Goal: Answer question/provide support: Share knowledge or assist other users

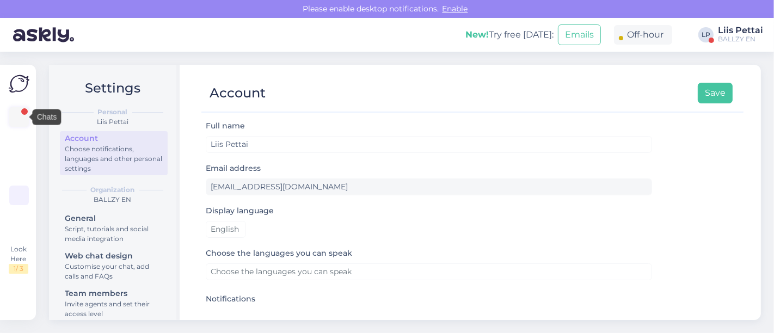
click at [23, 118] on link at bounding box center [19, 117] width 20 height 20
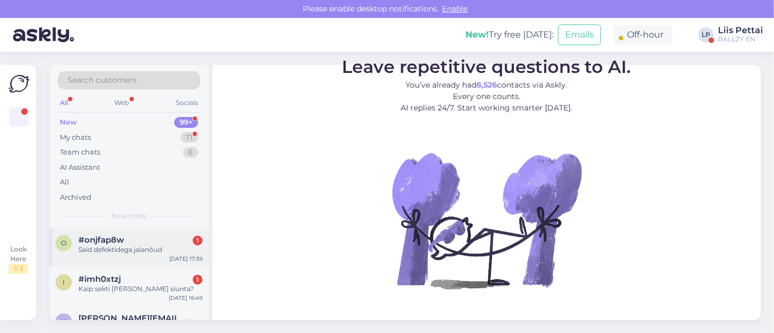
click at [105, 241] on span "#onjfap8w" at bounding box center [101, 240] width 46 height 10
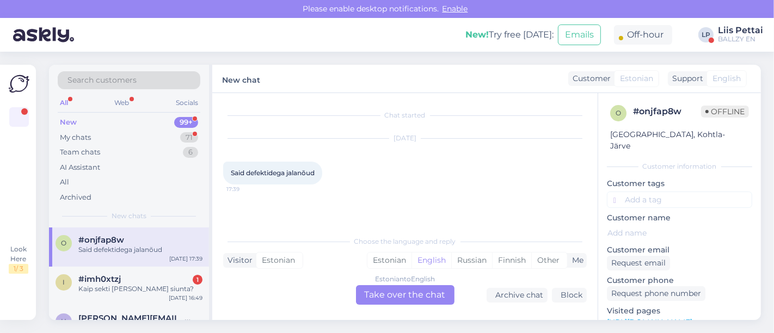
click at [374, 300] on div "Estonian to English Take over the chat" at bounding box center [405, 295] width 99 height 20
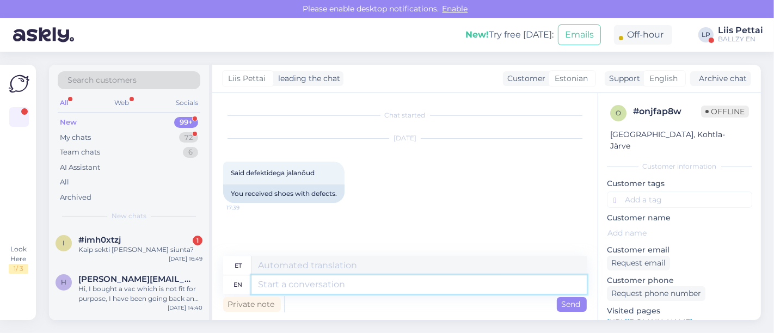
click at [360, 287] on textarea at bounding box center [419, 284] width 335 height 19
type textarea "Tellimuse nr"
type textarea "Tellimus"
type textarea "Tellimuse nr?"
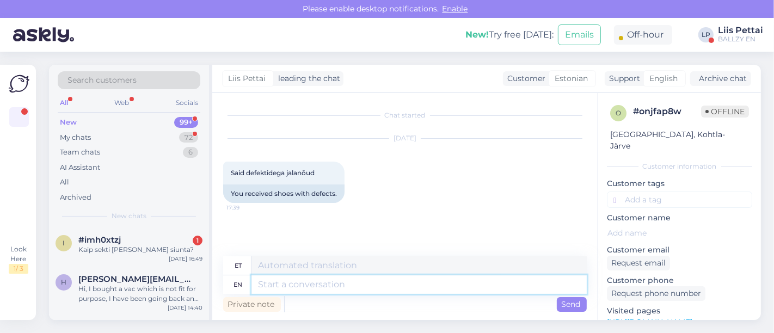
scroll to position [56, 0]
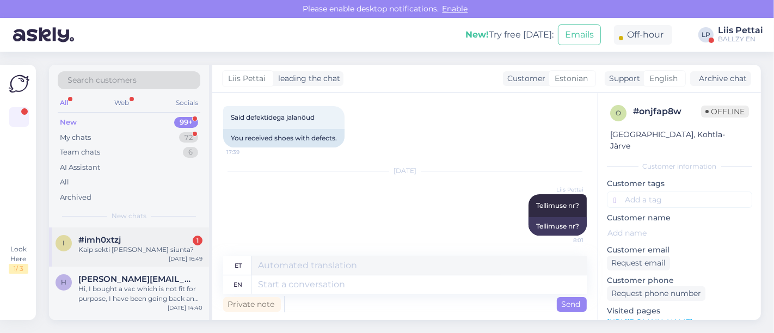
click at [144, 235] on div "#imh0xtzj 1" at bounding box center [140, 240] width 124 height 10
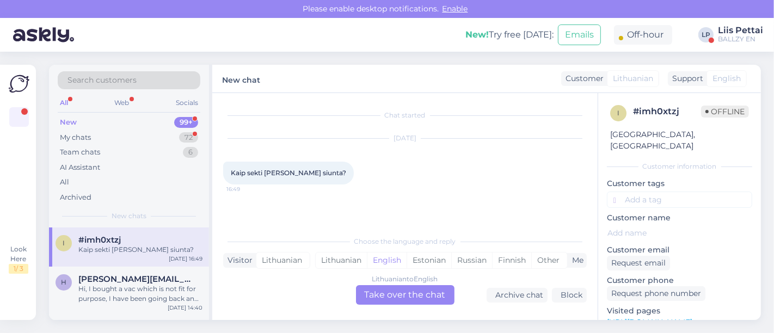
scroll to position [0, 0]
click at [130, 279] on span "[PERSON_NAME][EMAIL_ADDRESS][DOMAIN_NAME]" at bounding box center [134, 279] width 113 height 10
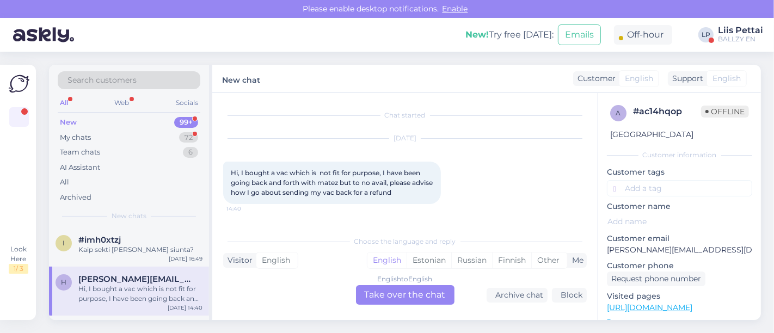
click at [399, 303] on div "English to English Take over the chat" at bounding box center [405, 295] width 99 height 20
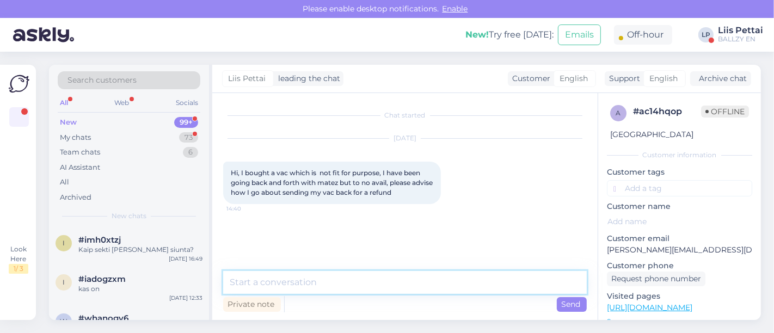
click at [396, 293] on textarea at bounding box center [405, 282] width 364 height 23
type textarea "Hello, what is your order number?"
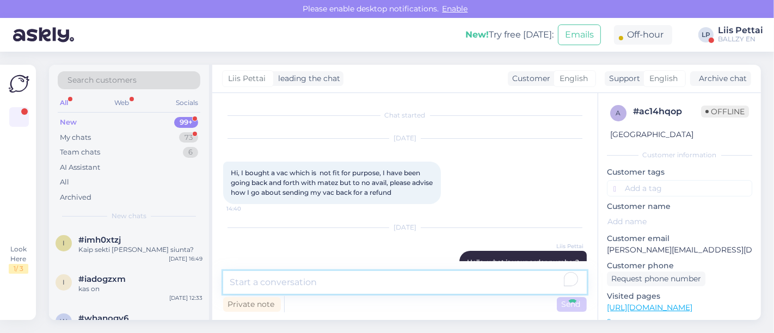
scroll to position [24, 0]
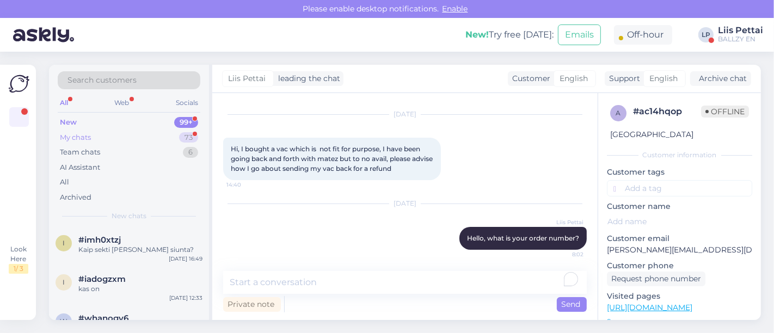
click at [122, 138] on div "My chats 73" at bounding box center [129, 137] width 143 height 15
click at [87, 316] on span "#ypktkt1k" at bounding box center [99, 319] width 42 height 10
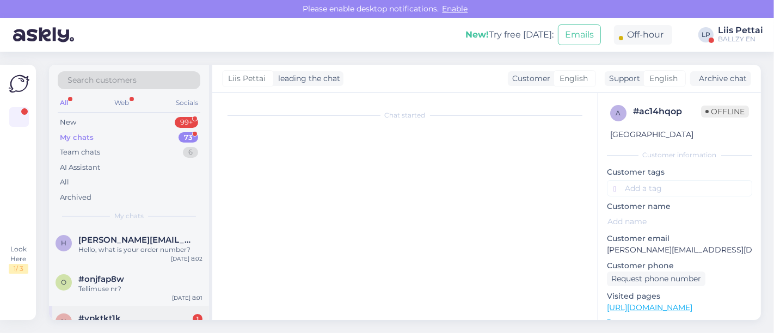
scroll to position [330, 0]
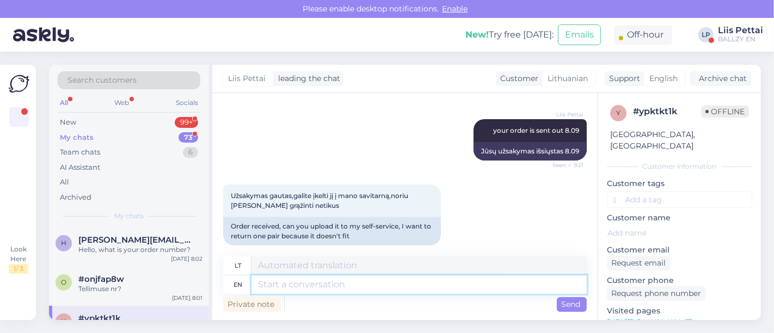
click at [453, 287] on textarea at bounding box center [419, 284] width 335 height 19
type textarea "hello"
type textarea "Sveiki"
type textarea "hello, yo"
type textarea "Sveiki,"
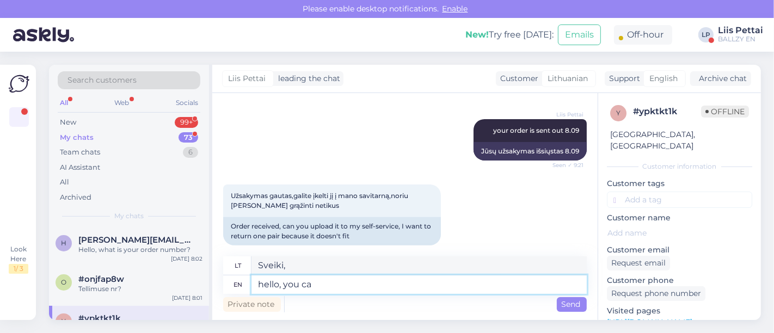
type textarea "hello, you can"
type textarea "Sveiki, tu"
type textarea "hello, you can n"
type textarea "Sveiki, galite"
type textarea "hello, you can not"
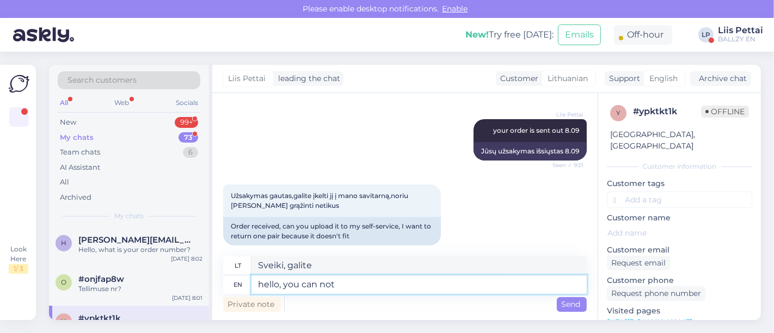
type textarea "Sveiki, tu negali"
type textarea "hello"
type textarea "Sveiki, galite"
type textarea "h"
type textarea "Sveiki,"
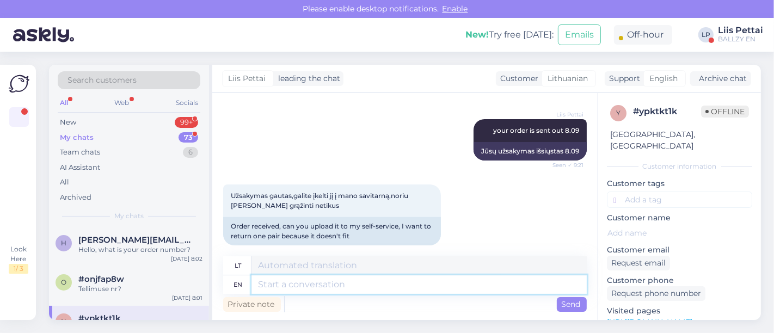
paste textarea "[URL][DOMAIN_NAME]"
type textarea "[URL][DOMAIN_NAME]"
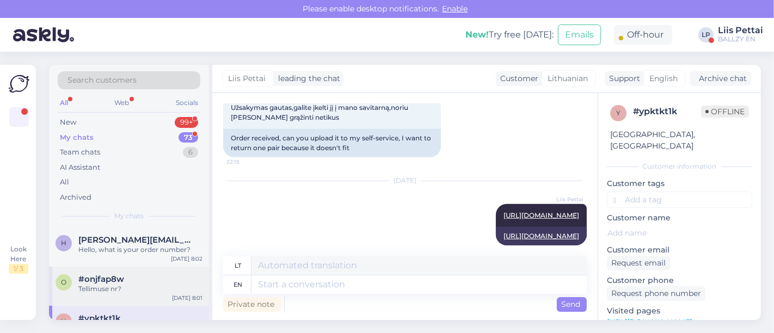
click at [90, 303] on div "o #onjfap8w Tellimuse nr? [DATE] 8:01" at bounding box center [129, 286] width 160 height 39
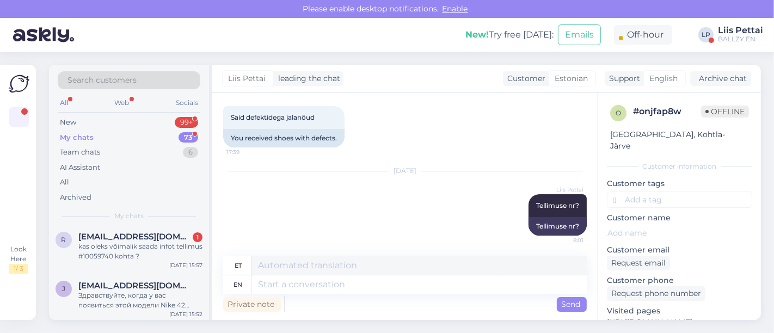
scroll to position [145, 0]
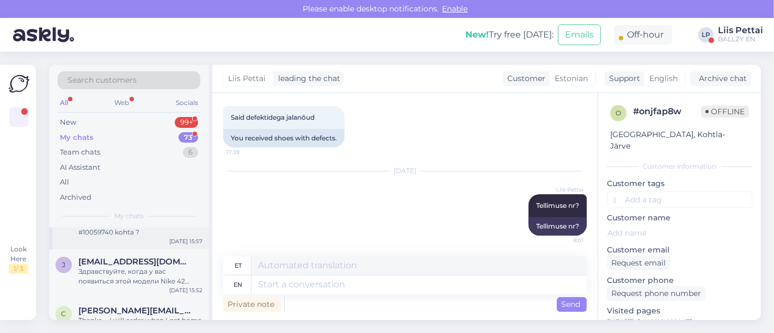
click at [126, 237] on div "kas oleks võimalik saada infot tellimus #10059740 kohta ?" at bounding box center [140, 228] width 124 height 20
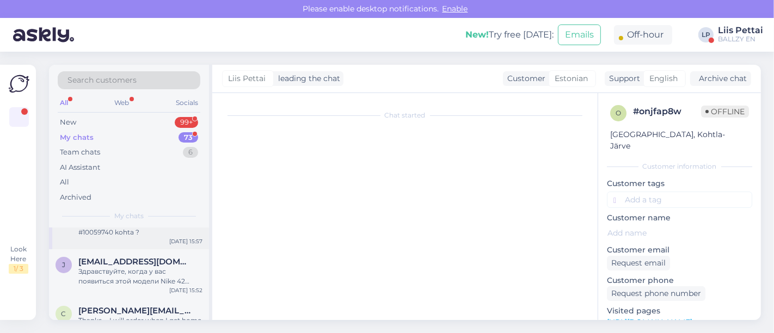
scroll to position [667, 0]
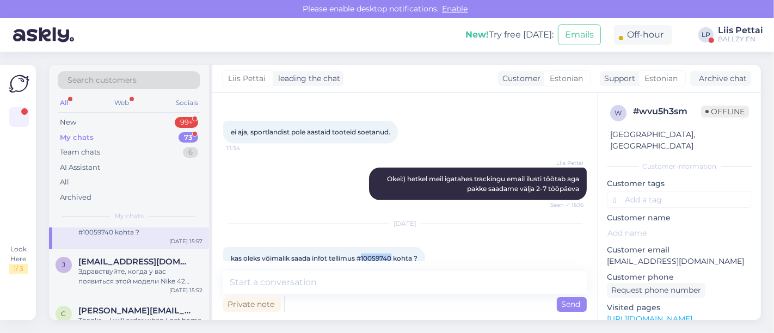
drag, startPoint x: 364, startPoint y: 241, endPoint x: 393, endPoint y: 243, distance: 29.4
click at [393, 247] on div "kas oleks võimalik saada infot tellimus #10059740 kohta ? 15:57" at bounding box center [324, 258] width 202 height 23
copy span "10059740"
click at [373, 292] on textarea at bounding box center [405, 282] width 364 height 23
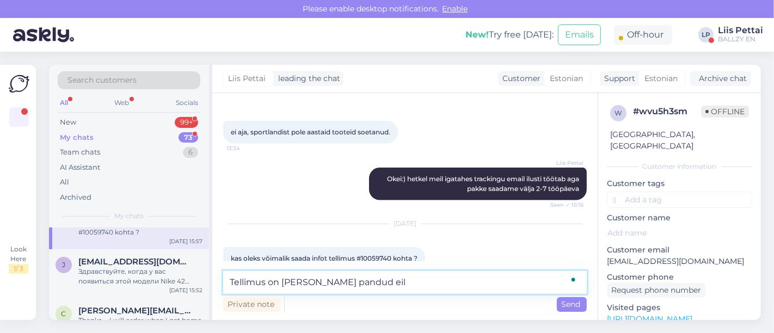
type textarea "Tellimus on [PERSON_NAME] pandud eile"
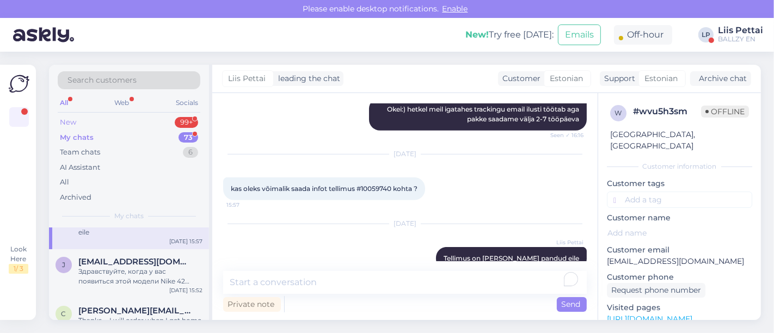
click at [138, 122] on div "New 99+" at bounding box center [129, 122] width 143 height 15
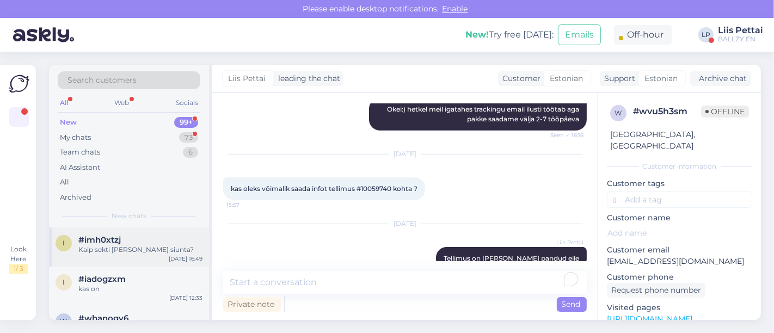
click at [94, 251] on div "Kaip sekti [PERSON_NAME] siunta?" at bounding box center [140, 250] width 124 height 10
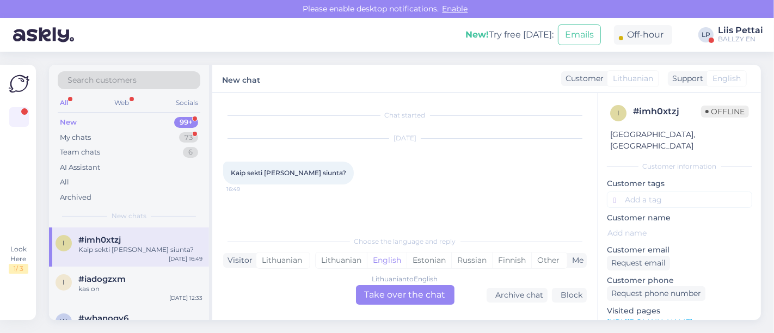
click at [734, 32] on div "Liis Pettai" at bounding box center [740, 30] width 45 height 9
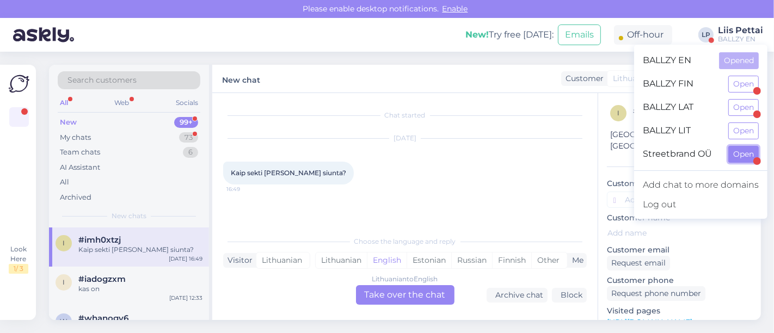
click at [738, 149] on button "Open" at bounding box center [743, 154] width 30 height 17
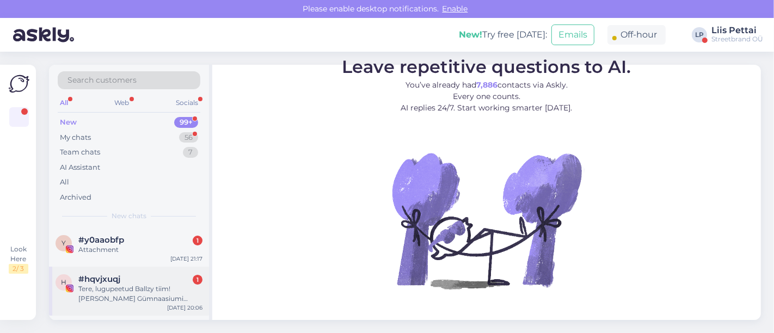
click at [98, 298] on div "Tere, lugupeetud Ballzy tiim! [PERSON_NAME] Gümnaasiumi õpilased [PERSON_NAME],…" at bounding box center [140, 294] width 124 height 20
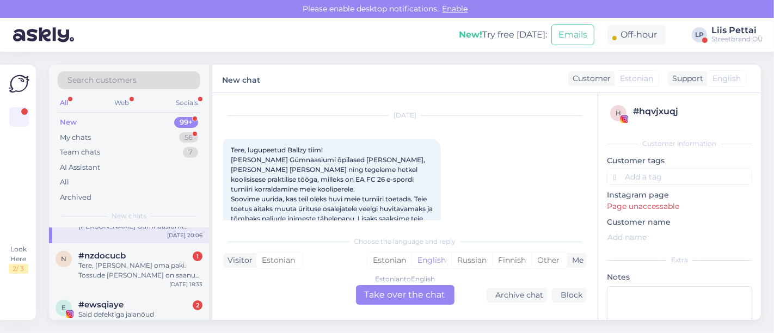
scroll to position [48, 0]
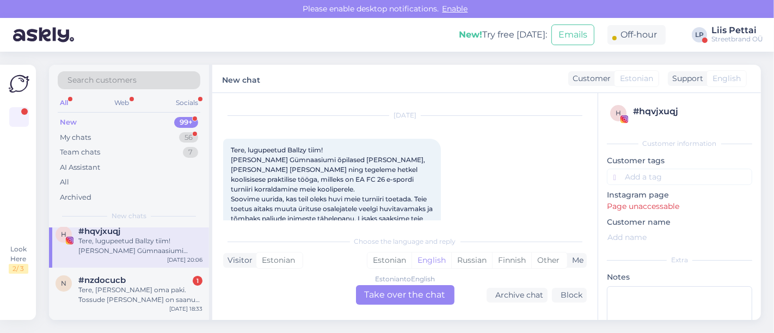
click at [98, 298] on div "Tere, [PERSON_NAME] oma paki. Tossude [PERSON_NAME] on saanud viga. Proovisin t…" at bounding box center [140, 295] width 124 height 20
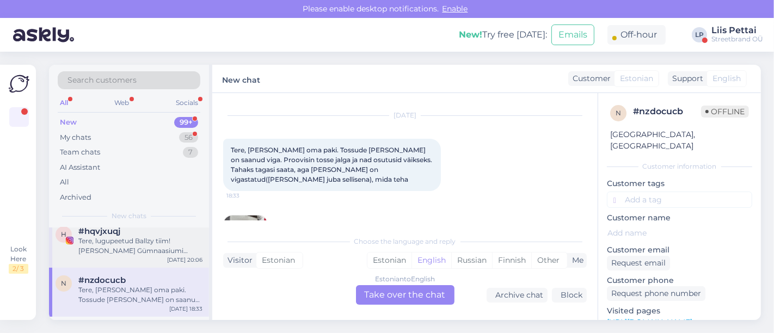
scroll to position [23, 0]
drag, startPoint x: 589, startPoint y: 155, endPoint x: 595, endPoint y: 193, distance: 38.0
click at [595, 193] on div "Chat started [DATE] Tere, [PERSON_NAME] oma paki. Tossude [PERSON_NAME] on saan…" at bounding box center [409, 162] width 373 height 117
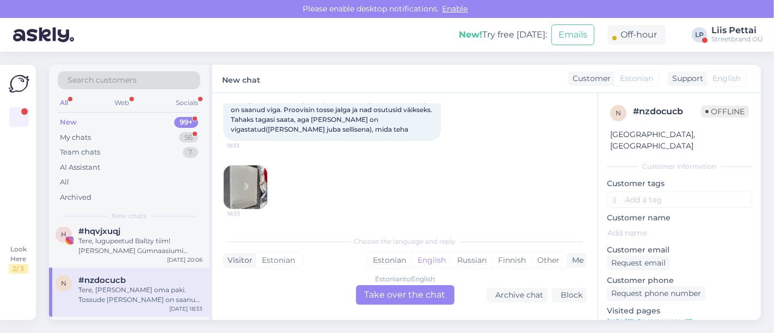
click at [417, 299] on div "Estonian to English Take over the chat" at bounding box center [405, 295] width 99 height 20
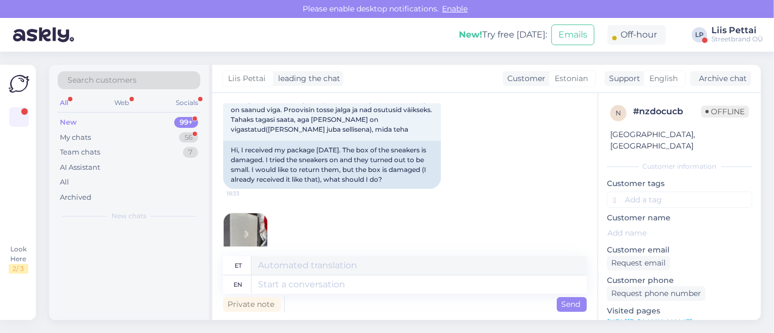
scroll to position [0, 0]
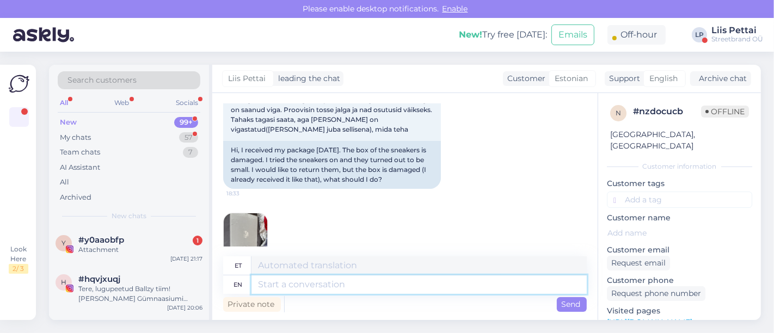
click at [402, 280] on textarea at bounding box center [419, 284] width 335 height 19
type textarea "aitäh inf"
type textarea "aitäh"
type textarea "aitäh info ee"
type textarea "aitäh info"
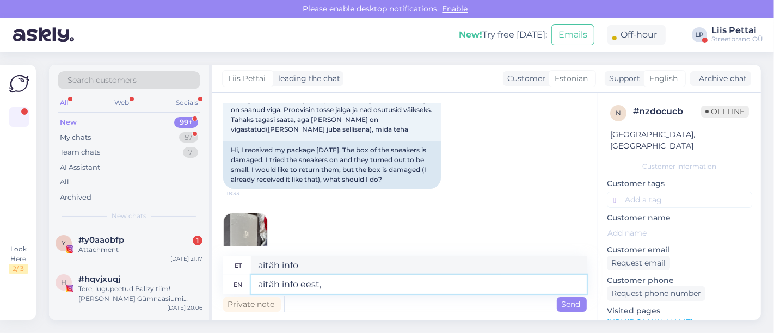
type textarea "aitäh info eest, v"
type textarea "aitäh info eest,"
type textarea "aitäh info eest, võite tagasta"
type textarea "aitäh info eest, [PERSON_NAME]"
type textarea "aitäh info eest, võite tagastada"
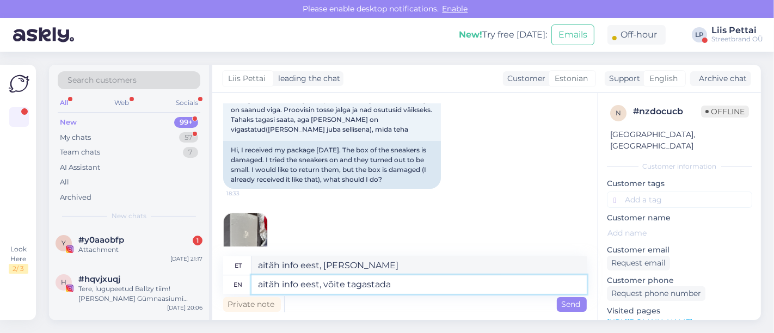
type textarea "aitäh info eest võida, tagastada"
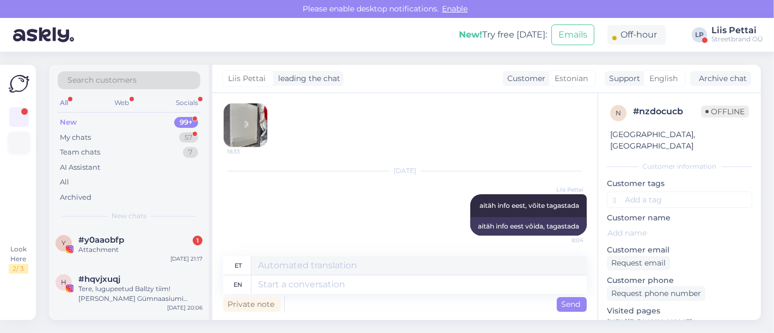
click at [10, 150] on link at bounding box center [19, 143] width 20 height 20
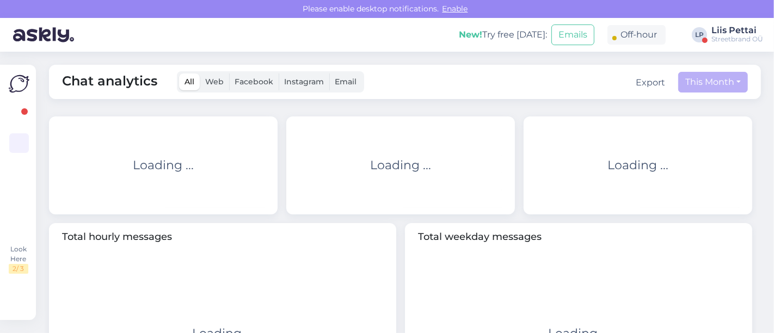
click at [22, 86] on img at bounding box center [19, 83] width 21 height 21
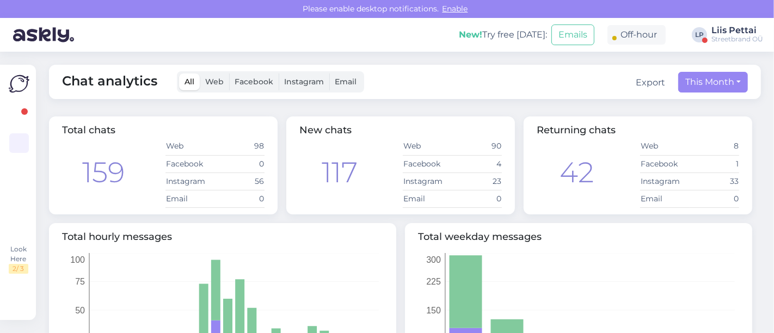
click at [22, 86] on img at bounding box center [19, 83] width 21 height 21
click at [20, 115] on link at bounding box center [19, 117] width 20 height 20
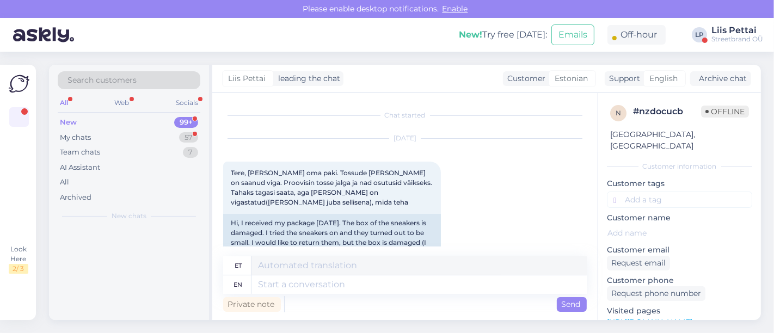
scroll to position [23, 0]
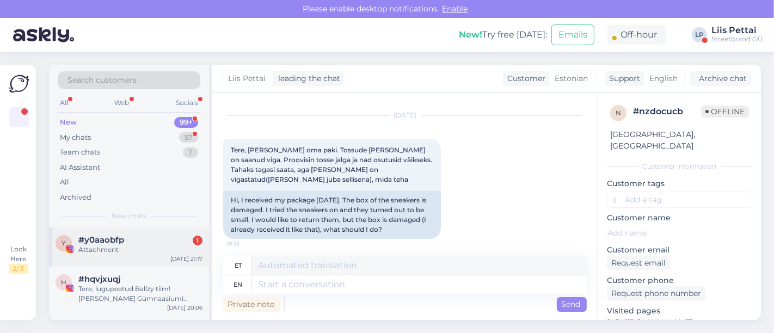
click at [104, 236] on span "#y0aaobfp" at bounding box center [101, 240] width 46 height 10
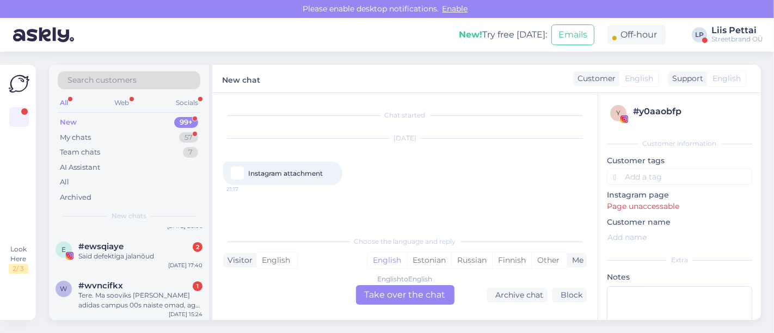
scroll to position [96, 0]
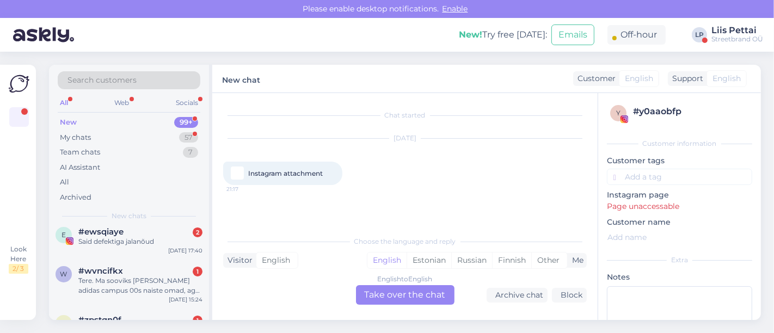
click at [104, 237] on div "Said defektiga jalanõud" at bounding box center [140, 242] width 124 height 10
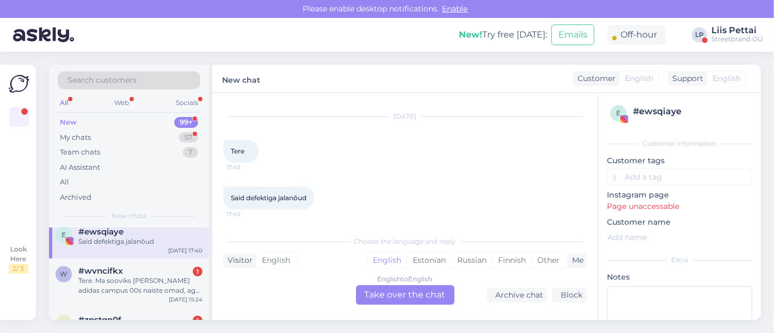
scroll to position [121, 0]
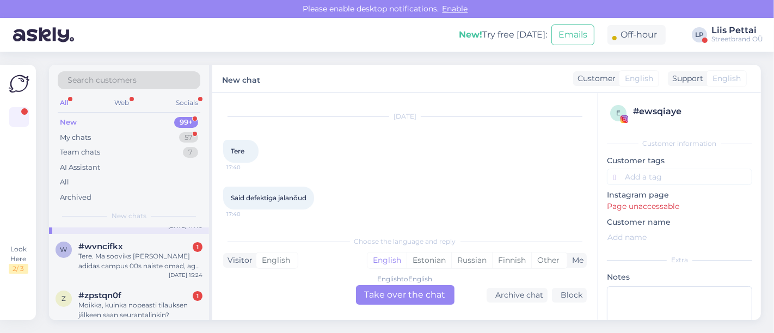
click at [104, 236] on div "w #wvncifkx 1 Tere. Ma sooviks [PERSON_NAME] adidas campus 00s naiste omad, aga…" at bounding box center [129, 258] width 160 height 49
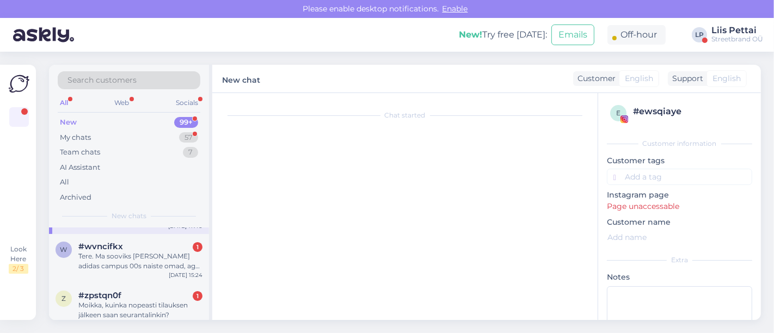
scroll to position [0, 0]
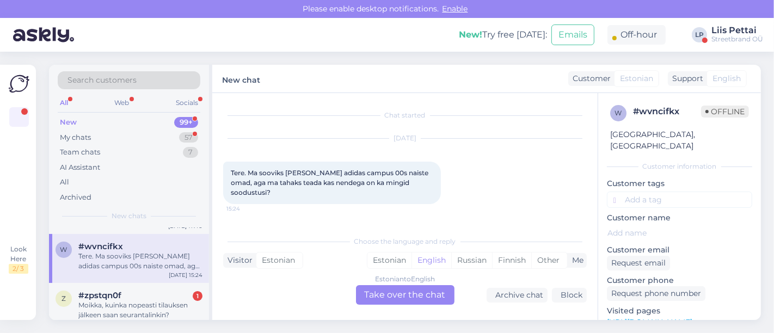
click at [392, 295] on div "Estonian to English Take over the chat" at bounding box center [405, 295] width 99 height 20
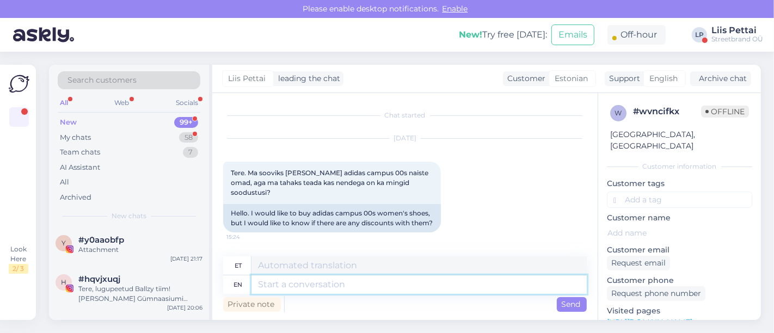
click at [389, 286] on textarea at bounding box center [419, 284] width 335 height 19
type textarea "e"
type textarea "kahjuks meil"
type textarea "kahjuks"
type textarea "kahjuks meil o"
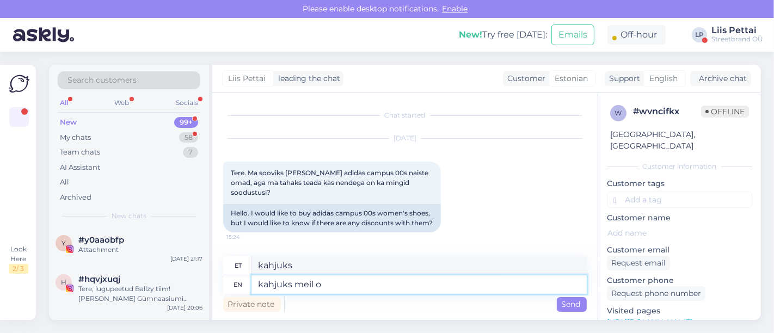
type textarea "kahjuks meil"
type textarea "kahjuks meil oli suu"
type textarea "kahjuks meil oli"
type textarea "kahjuks meil oli suur soo"
type textarea "kahjuks meil oli suur"
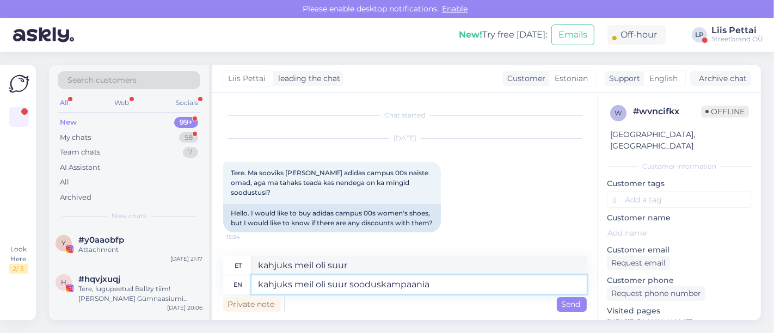
type textarea "kahjuks meil oli suur sooduskampaania"
type textarea "kahjuks meil oli suur sooduskampaania esmaspäeval, läh"
type textarea "kahjuks meil oli suur sooduskampaania esmaspäeval,"
type textarea "kahjuks meil oli suur sooduskampaania esmaspäeval, lähiajal uut"
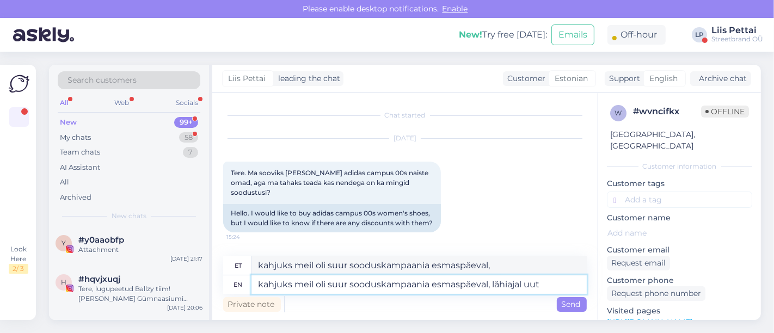
type textarea "kahjuks meil oli suur sooduskampaania esmaspäeval, lähiajal"
type textarea "kahjuks meil oli suur sooduskampaania esmaspäeval, lähiajal uut tul"
type textarea "kahjuks meil oli suur sooduskampaania esmaspäeval, lähiajal uut"
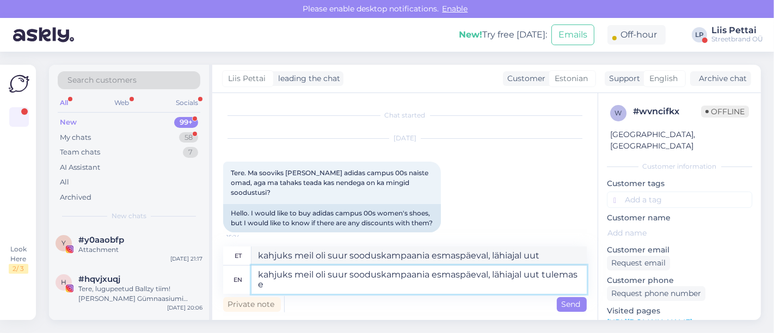
type textarea "kahjuks meil oli suur sooduskampaania esmaspäeval, lähiajal uut tulemas ei"
type textarea "kahjuks meil oli suur sooduskampaania esmaspäeval, lähiajal uut tulemas"
type textarea "kahjuks meil oli suur sooduskampaania esmaspäeval, lähiajal uut tulemas ei ole"
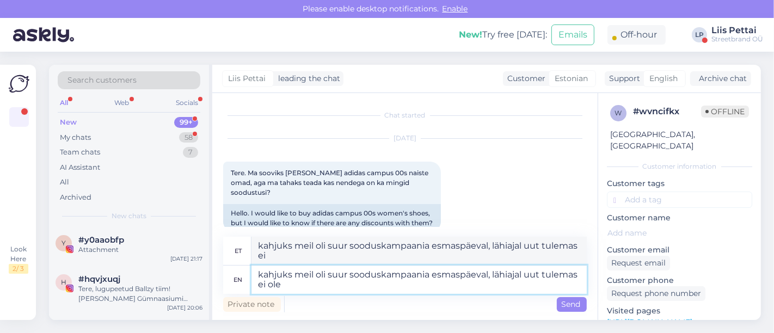
type textarea "kahjuks meil oli suur sooduskampaania esmaspäeval, lähiajal uut tulemas ei ole"
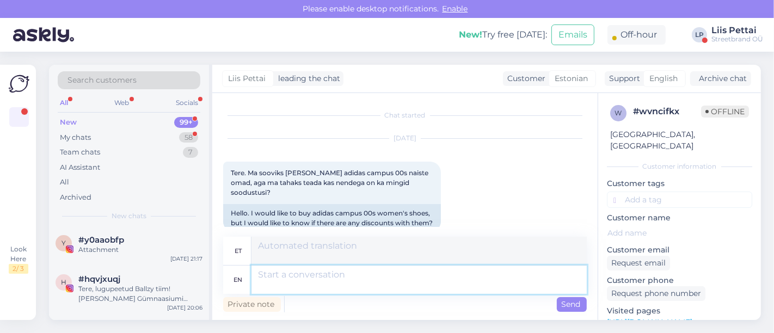
scroll to position [115, 0]
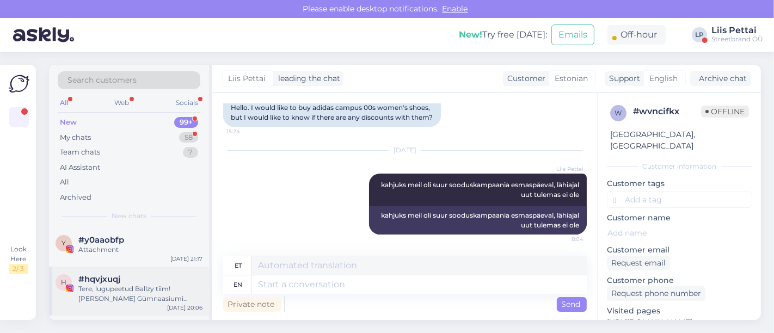
click at [133, 298] on div "Tere, lugupeetud Ballzy tiim! [PERSON_NAME] Gümnaasiumi õpilased [PERSON_NAME],…" at bounding box center [140, 294] width 124 height 20
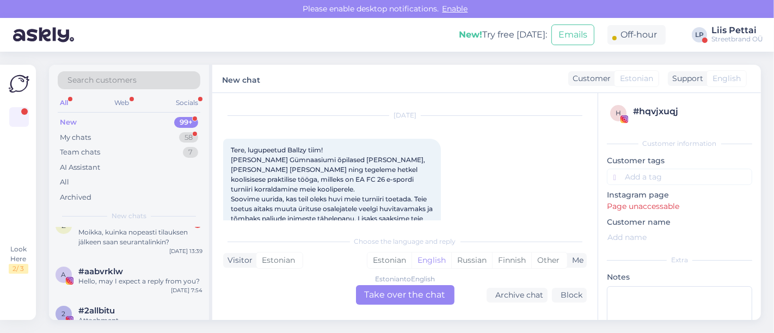
scroll to position [121, 0]
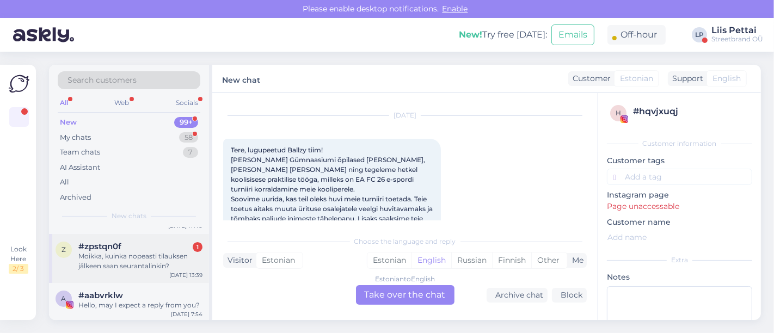
click at [127, 238] on div "z #zpstqn0f 1 Moikka, kuinka nopeasti tilauksen jälkeen saan seurantalinkin? [D…" at bounding box center [129, 258] width 160 height 49
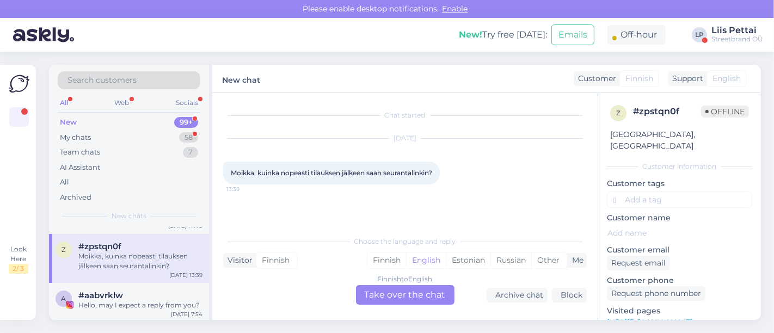
scroll to position [0, 0]
click at [397, 298] on div "Finnish to English Take over the chat" at bounding box center [405, 295] width 99 height 20
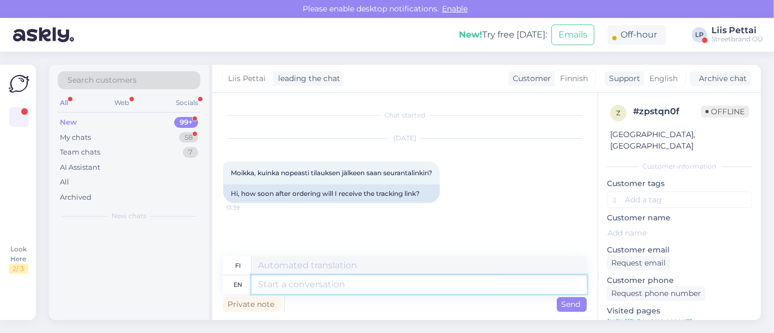
click at [379, 289] on textarea at bounding box center [419, 284] width 335 height 19
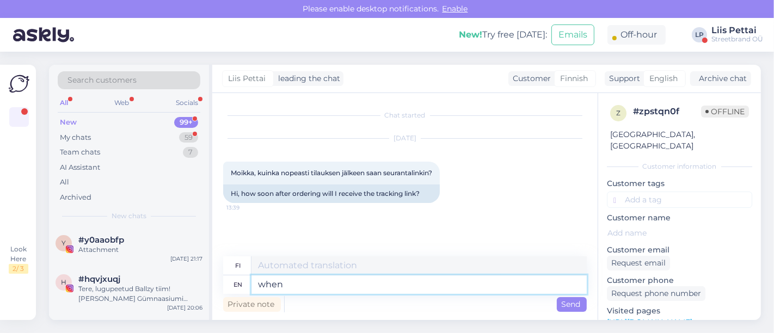
type textarea "when c"
type textarea "kun"
type textarea "when courier ha"
type textarea "kun kuriiri"
type textarea "when courier has"
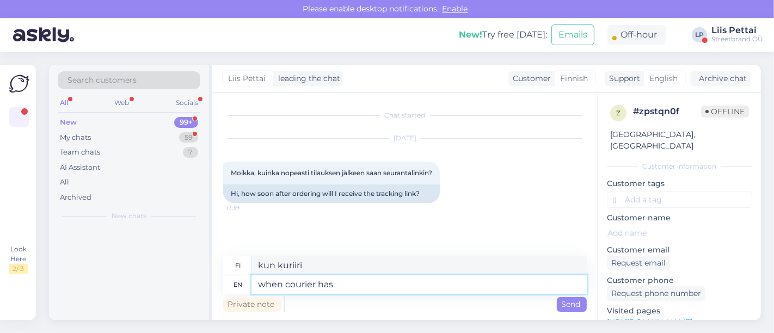
type textarea "kun kuriirilla on"
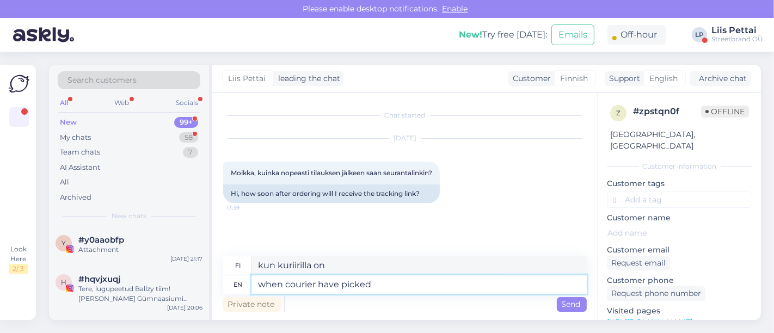
type textarea "when courier have picked i"
type textarea "kun kuriiri on noutanut"
type textarea "when courier have picked it"
type textarea "kun kuriiri on sen noutanut"
type textarea "when courier have picked it up-"
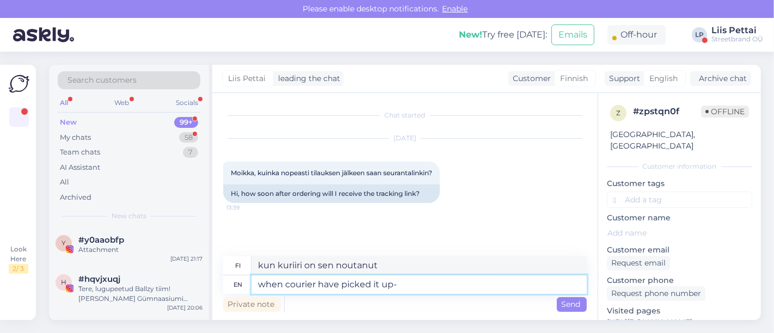
type textarea "kun kuriiri on sen noutanut -"
type textarea "when courier have picked it up- we ar"
type textarea "kun kuriiri on noutanut sen - me"
type textarea "when courier have picked it up- we are sen"
type textarea "kun kuriiri on noutanut sen - me olemme"
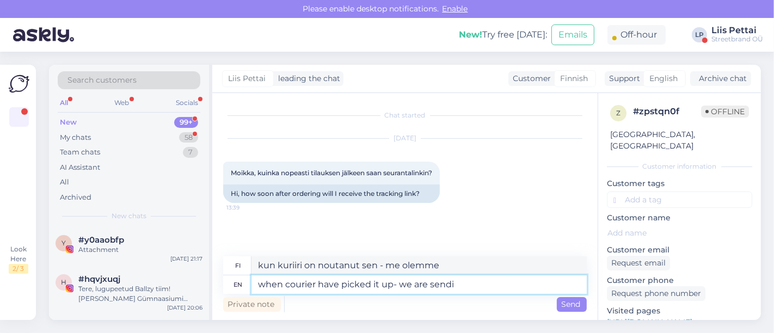
type textarea "when courier have picked it up- we are sendin"
type textarea "kun kuriiri on noutanut sen - me lähetämme"
type textarea "when courier have picked it up- we are sending or"
type textarea "kun kuriiri on noutanut sen - lähetämme"
type textarea "when courier have picked it up- we are sending orders ou"
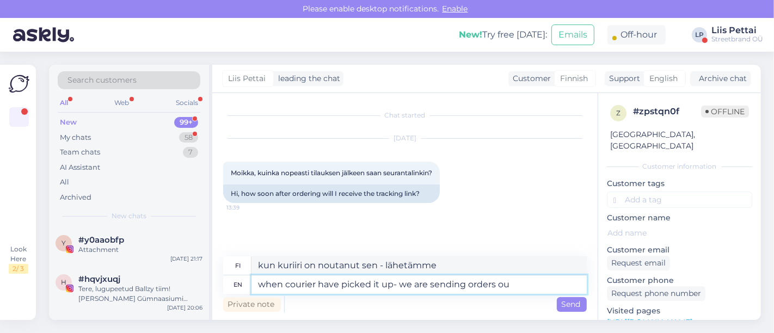
type textarea "Kun kuriiri on noutanut sen, lähetämme tilaukset"
type textarea "when courier have picked it up- we are sending orders out 2-7 wor"
type textarea "Kun kuriiri on noutanut tilauksen, lähetämme tilaukset 2–7."
type textarea "when courier have picked it up- we are sending orders out 2-7 workdays"
type textarea "Kun kuriiri on noutanut tilauksen, lähetämme tilaukset 2–7 arkipäivässä"
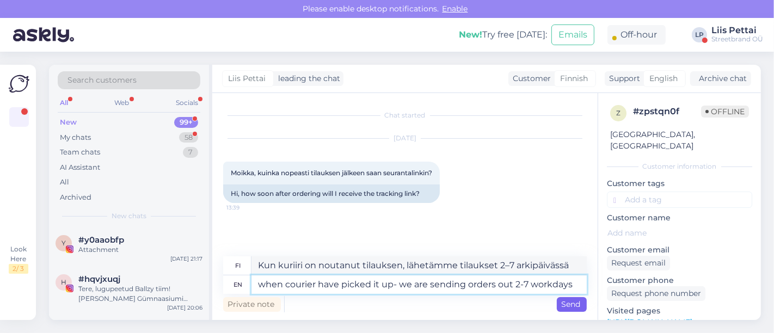
type textarea "when courier have picked it up- we are sending orders out 2-7 workdays"
click at [573, 310] on div "Send" at bounding box center [572, 304] width 30 height 15
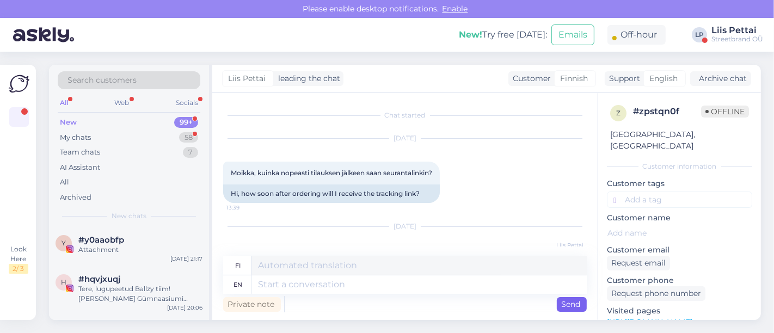
scroll to position [85, 0]
